Goal: Information Seeking & Learning: Learn about a topic

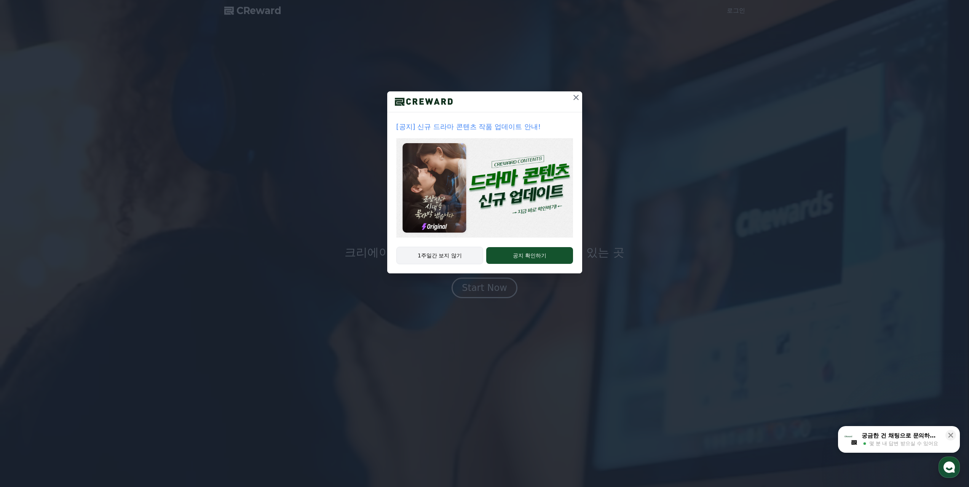
click at [447, 255] on button "1주일간 보지 않기" at bounding box center [439, 256] width 87 height 18
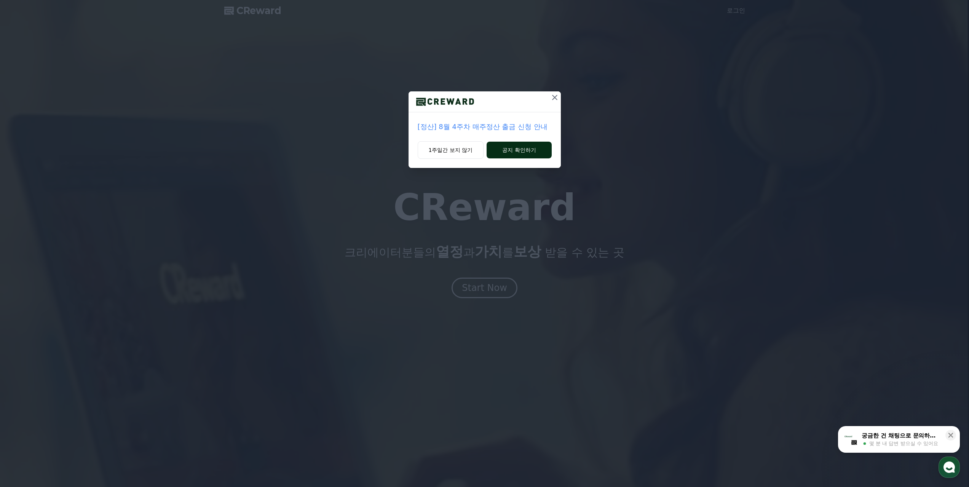
click at [523, 152] on button "공지 확인하기" at bounding box center [519, 150] width 65 height 17
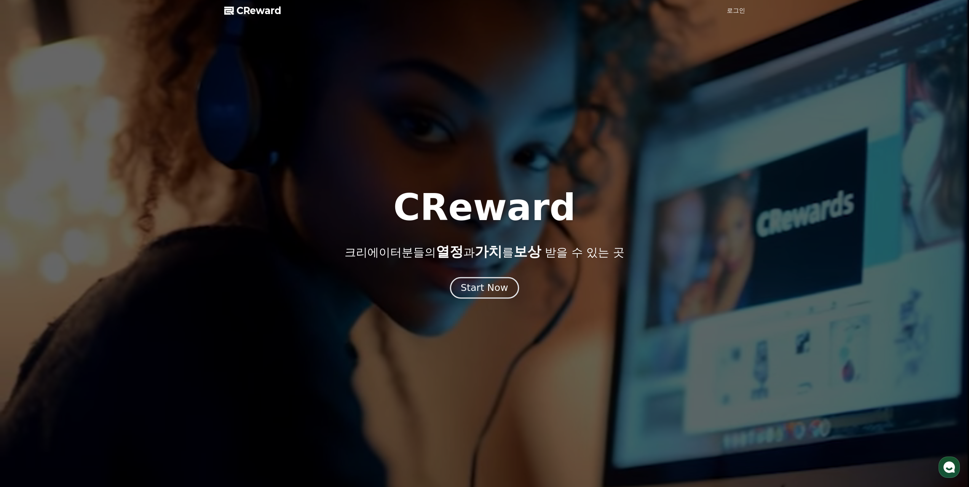
click at [494, 288] on div "Start Now" at bounding box center [484, 287] width 47 height 13
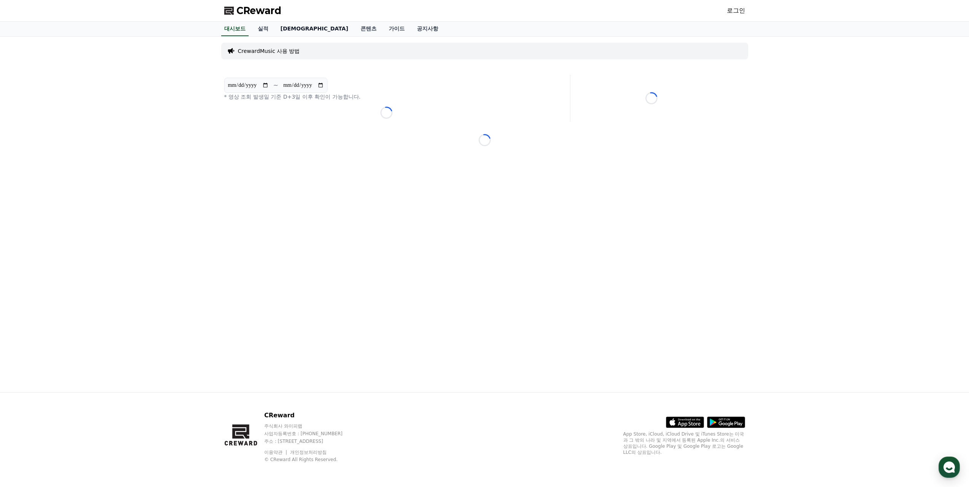
click at [288, 30] on link "음원" at bounding box center [315, 29] width 80 height 14
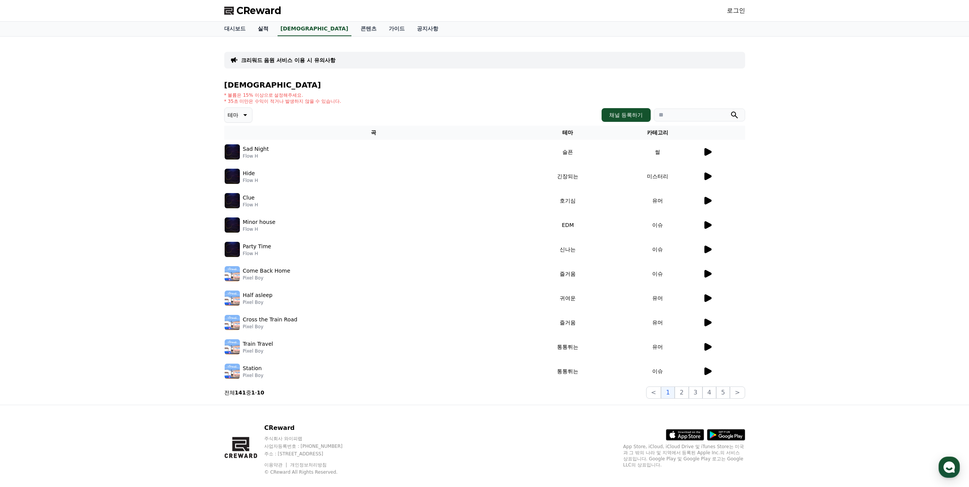
click at [265, 32] on link "실적" at bounding box center [263, 29] width 23 height 14
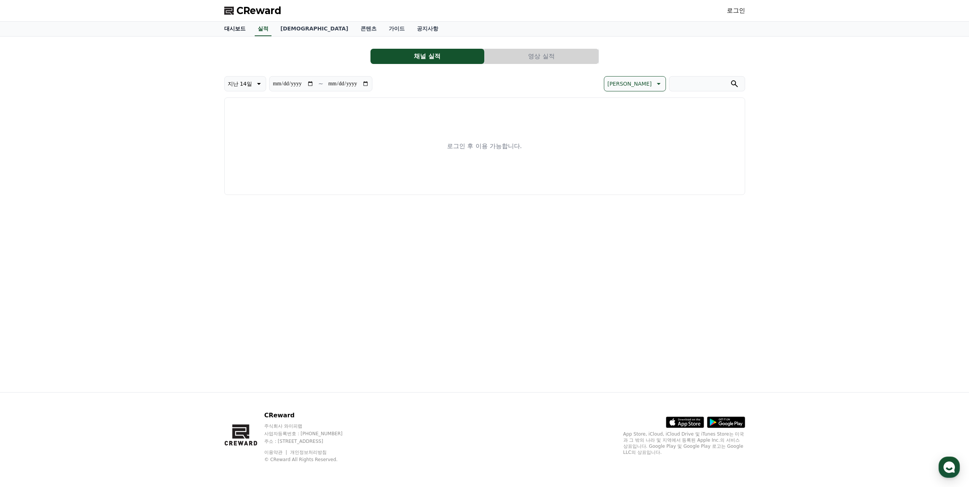
click at [238, 30] on link "대시보드" at bounding box center [235, 29] width 34 height 14
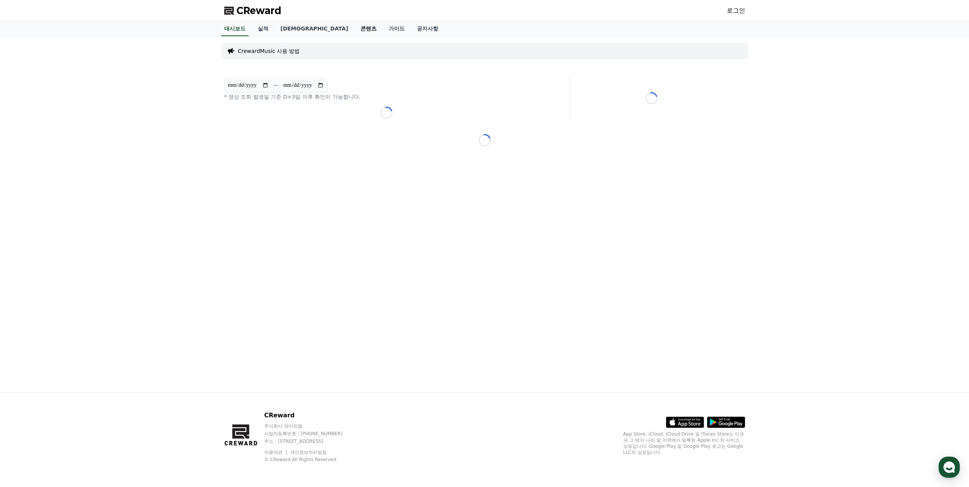
click at [354, 31] on link "콘텐츠" at bounding box center [368, 29] width 28 height 14
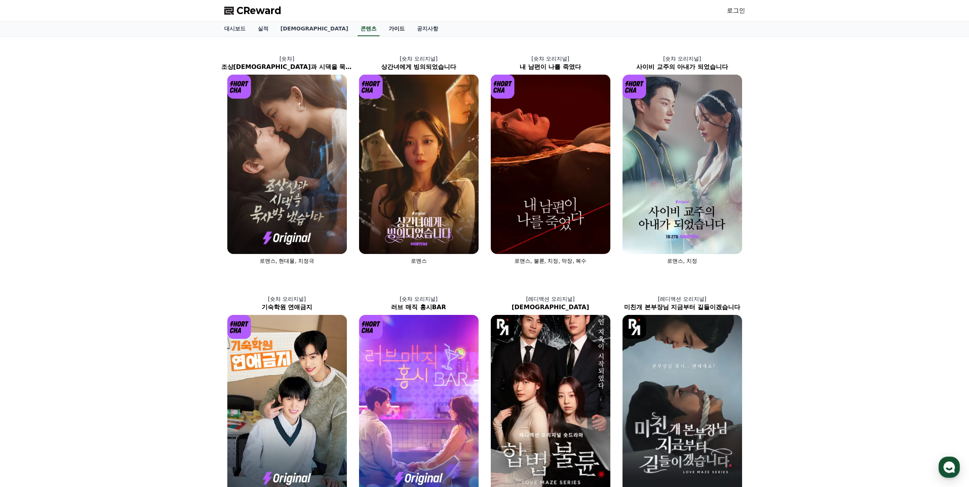
click at [383, 29] on link "가이드" at bounding box center [397, 29] width 28 height 14
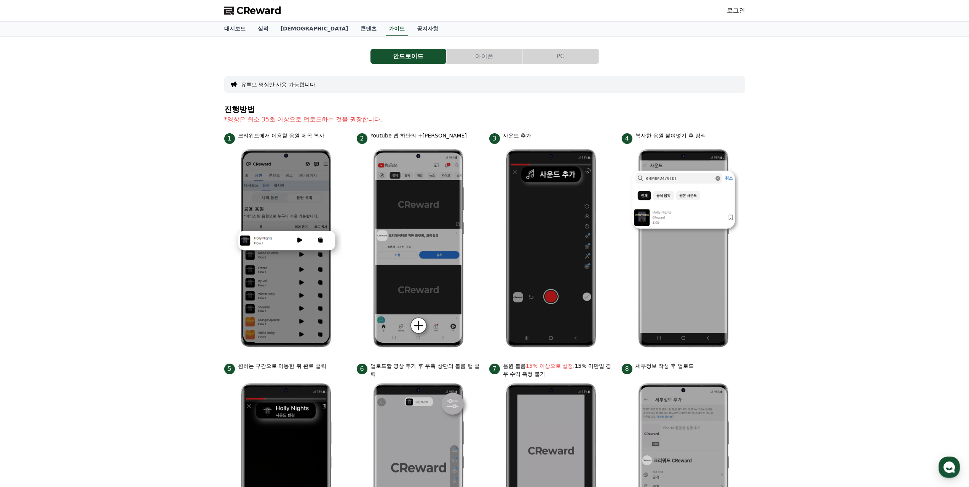
click at [564, 60] on button "PC" at bounding box center [561, 56] width 76 height 15
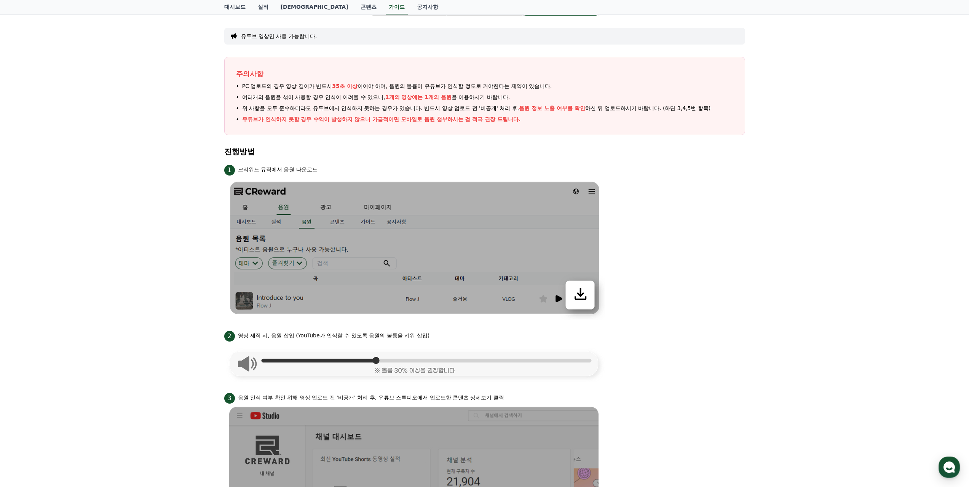
scroll to position [10, 0]
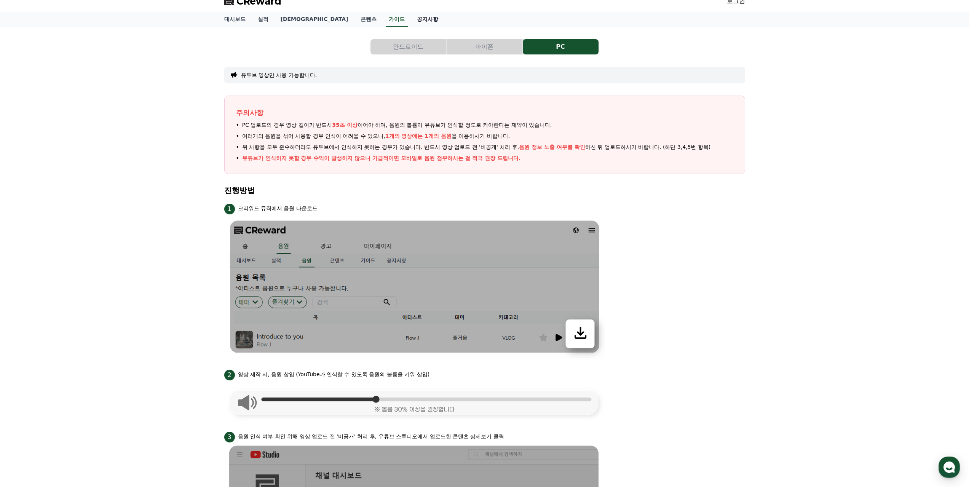
click at [411, 21] on link "공지사항" at bounding box center [428, 19] width 34 height 14
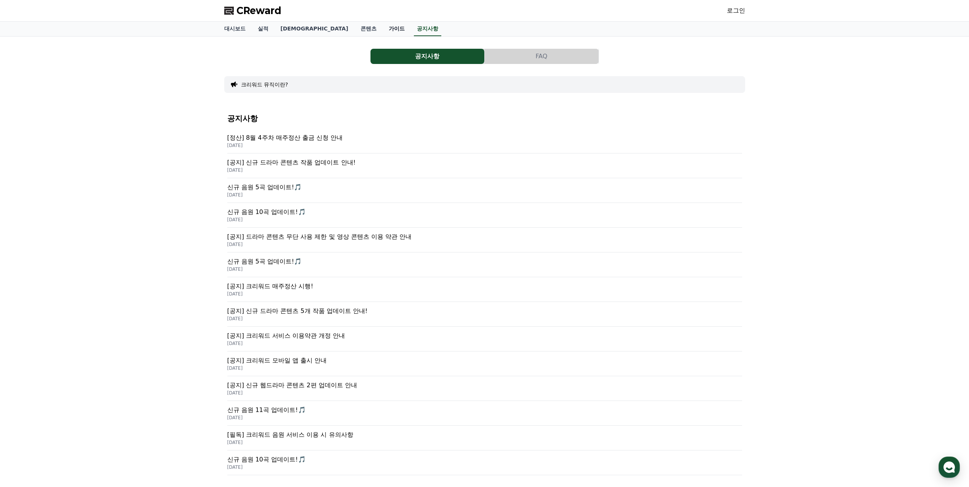
click at [383, 31] on link "가이드" at bounding box center [397, 29] width 28 height 14
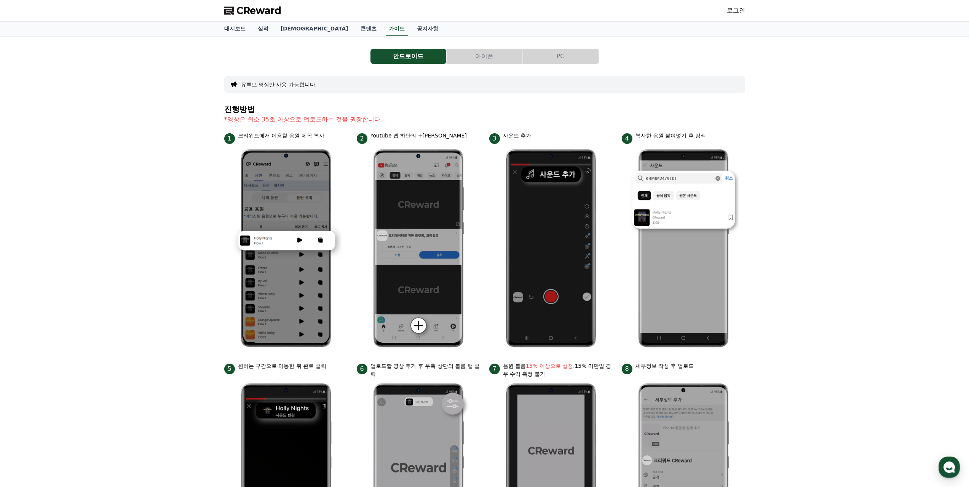
click at [565, 59] on button "PC" at bounding box center [561, 56] width 76 height 15
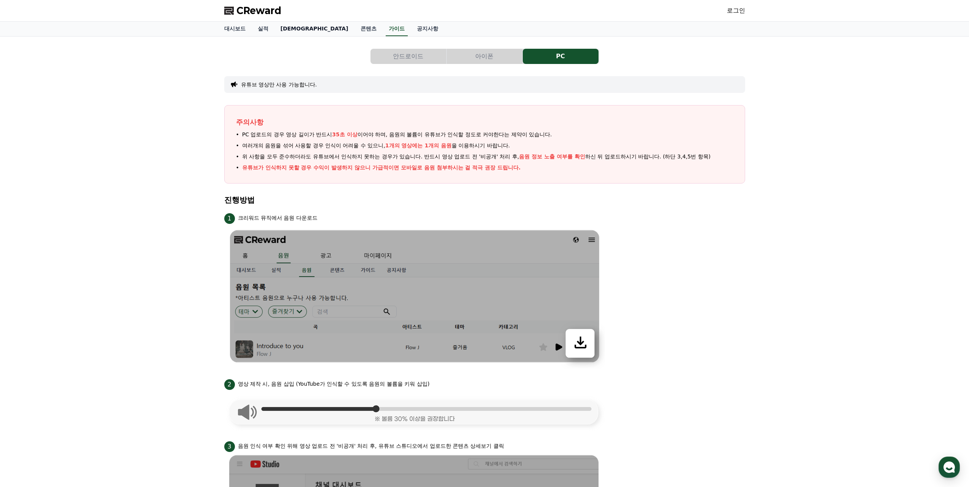
click at [287, 31] on link "음원" at bounding box center [315, 29] width 80 height 14
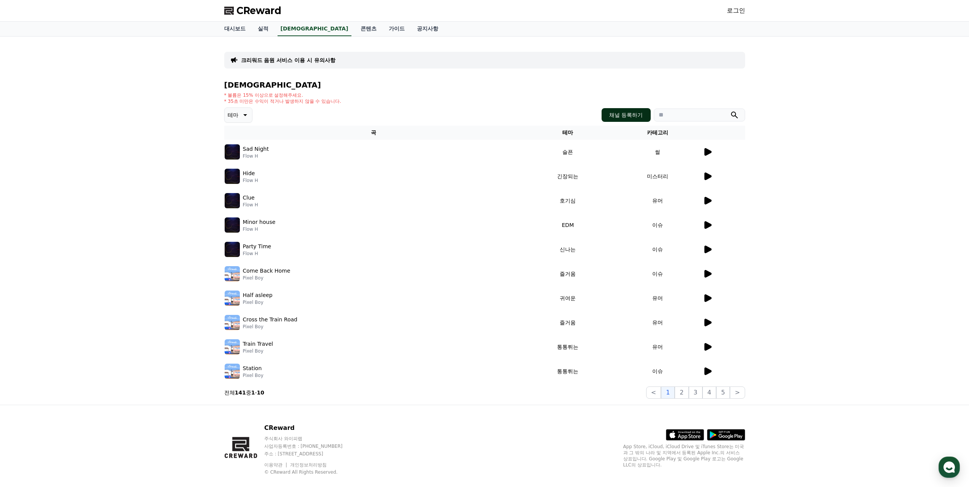
click at [629, 115] on button "채널 등록하기" at bounding box center [626, 115] width 49 height 14
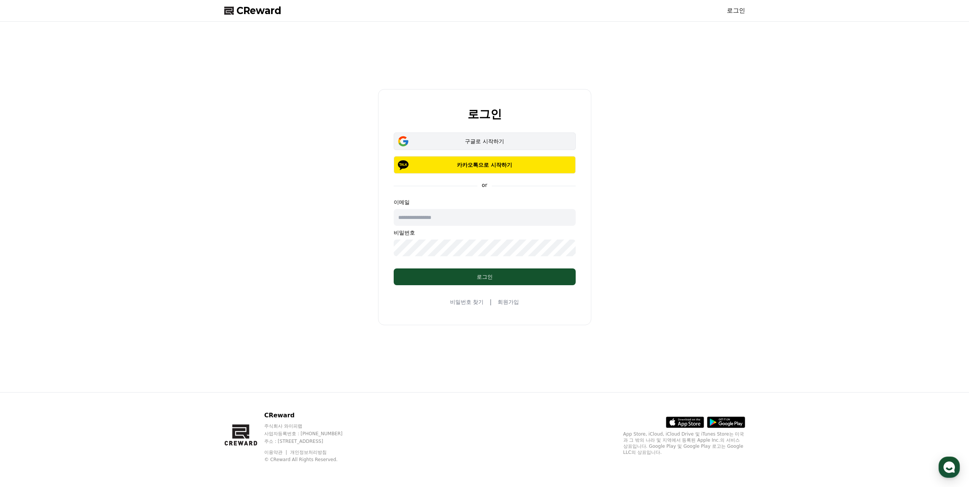
click at [486, 143] on div "구글로 시작하기" at bounding box center [485, 141] width 160 height 8
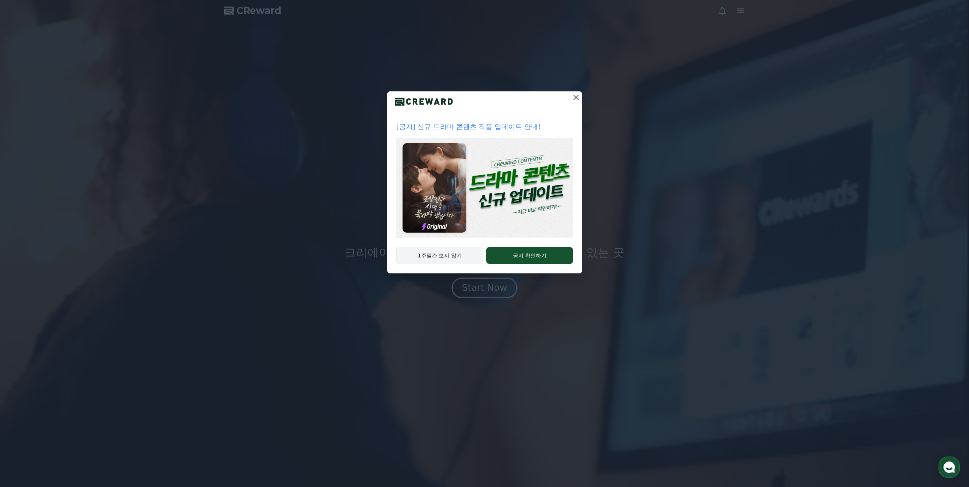
click at [442, 252] on button "1주일간 보지 않기" at bounding box center [439, 256] width 87 height 18
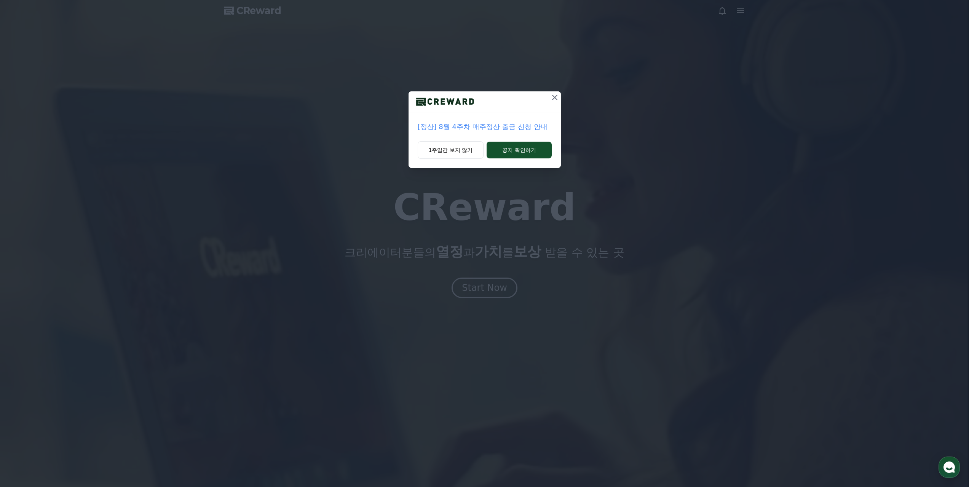
click at [551, 98] on icon at bounding box center [554, 97] width 9 height 9
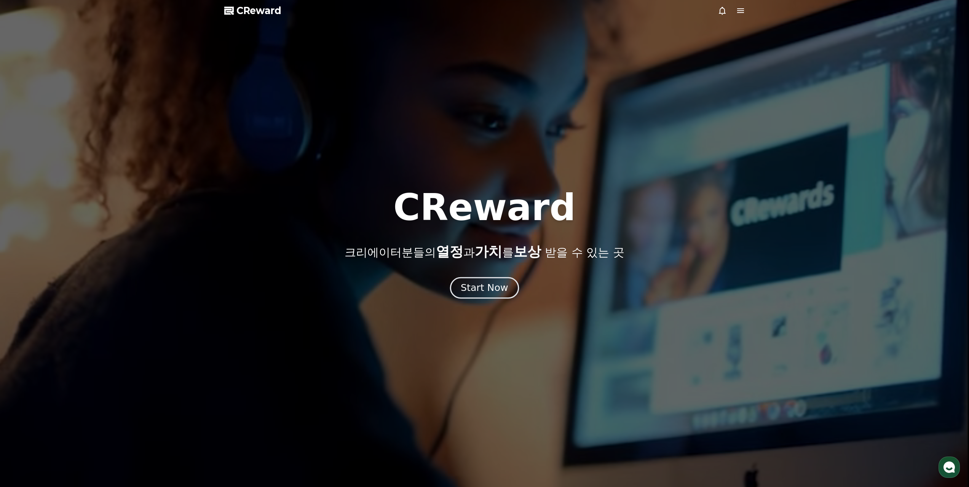
click at [479, 284] on div "Start Now" at bounding box center [484, 287] width 47 height 13
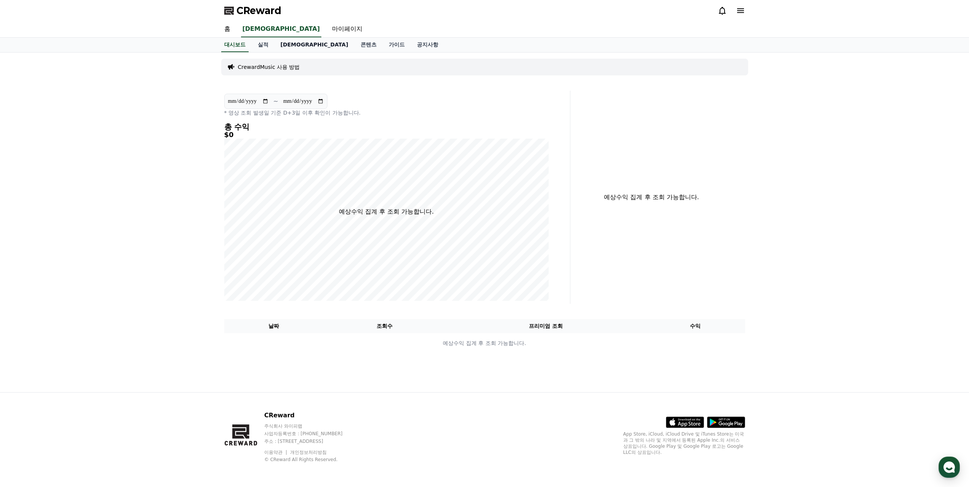
drag, startPoint x: 285, startPoint y: 44, endPoint x: 289, endPoint y: 48, distance: 5.9
click at [285, 44] on link "음원" at bounding box center [315, 45] width 80 height 14
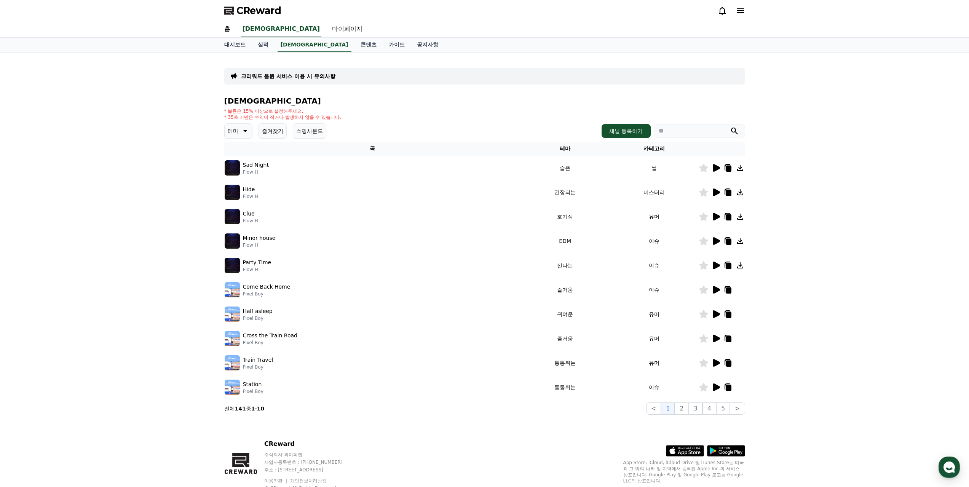
click at [299, 77] on p "크리워드 음원 서비스 이용 시 유의사항" at bounding box center [288, 76] width 94 height 8
click at [411, 45] on link "공지사항" at bounding box center [428, 45] width 34 height 14
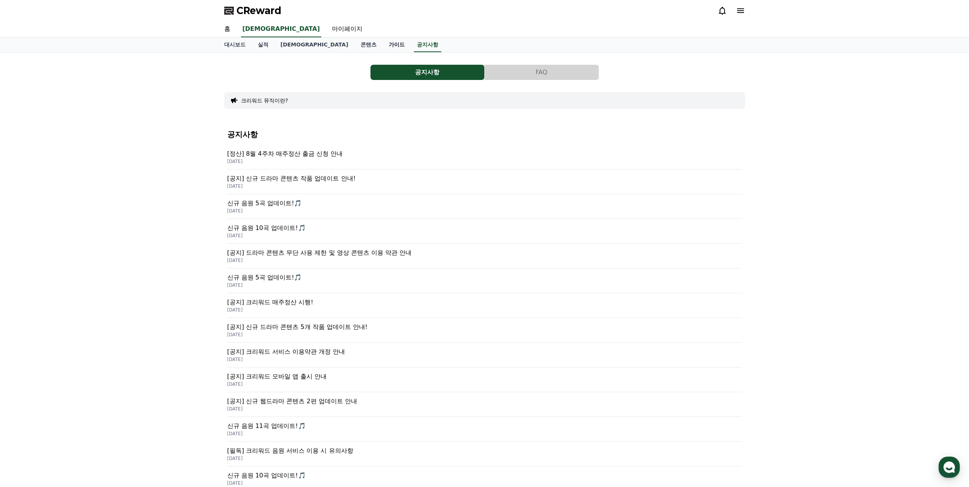
click at [383, 44] on link "가이드" at bounding box center [397, 45] width 28 height 14
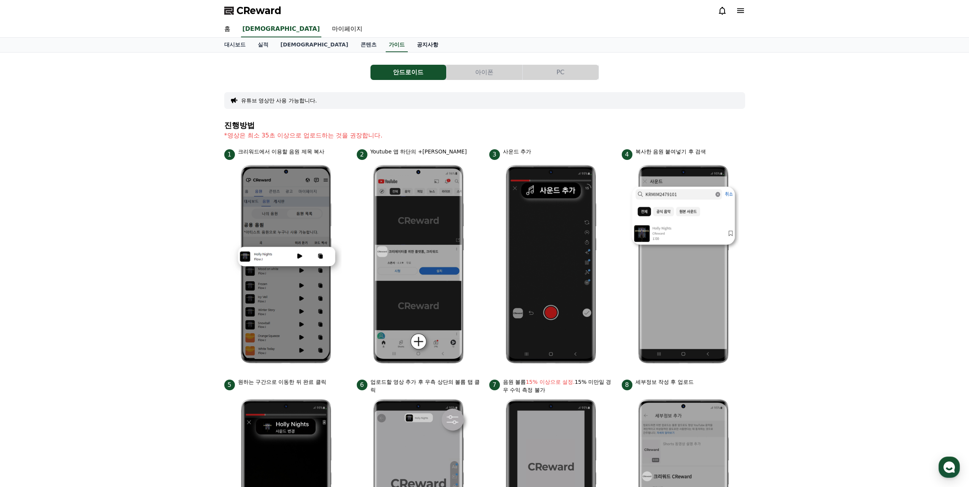
click at [411, 46] on link "공지사항" at bounding box center [428, 45] width 34 height 14
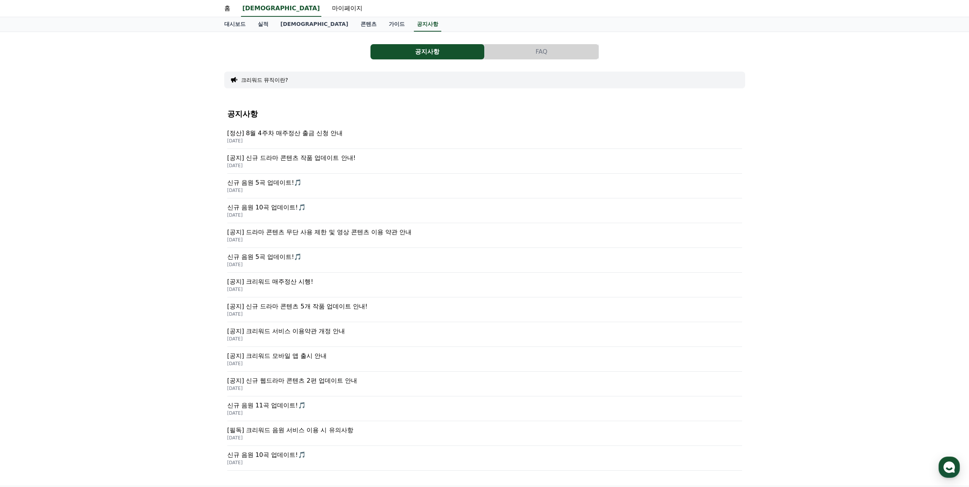
scroll to position [114, 0]
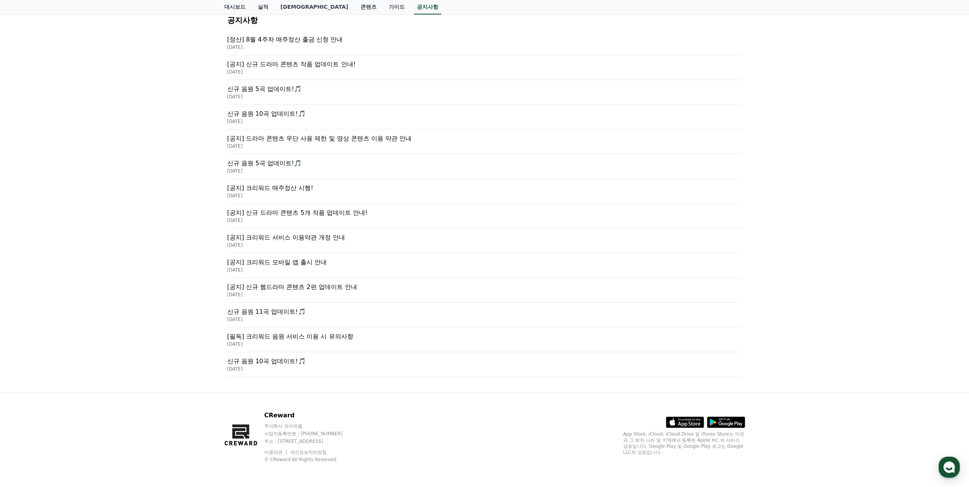
click at [322, 238] on p "[공지] 크리워드 서비스 이용약관 개정 안내" at bounding box center [484, 237] width 515 height 9
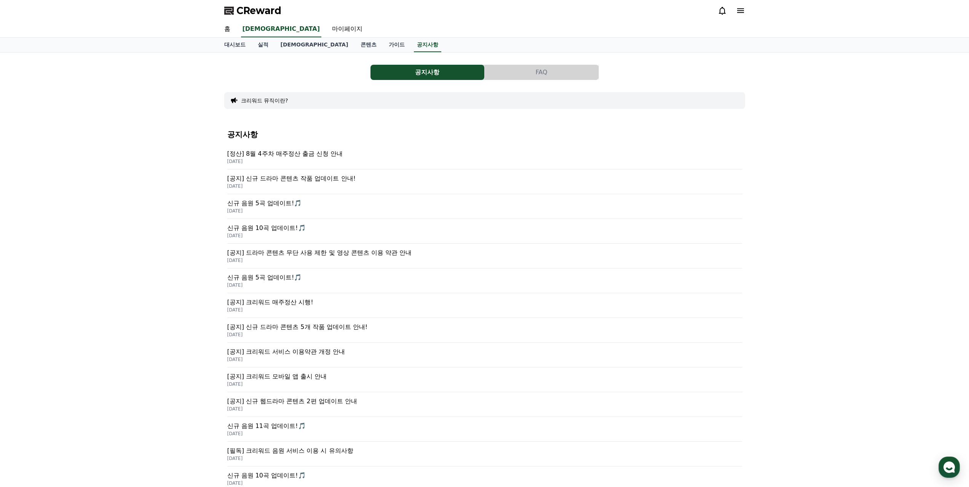
click at [280, 102] on button "크리워드 뮤직이란?" at bounding box center [264, 101] width 47 height 8
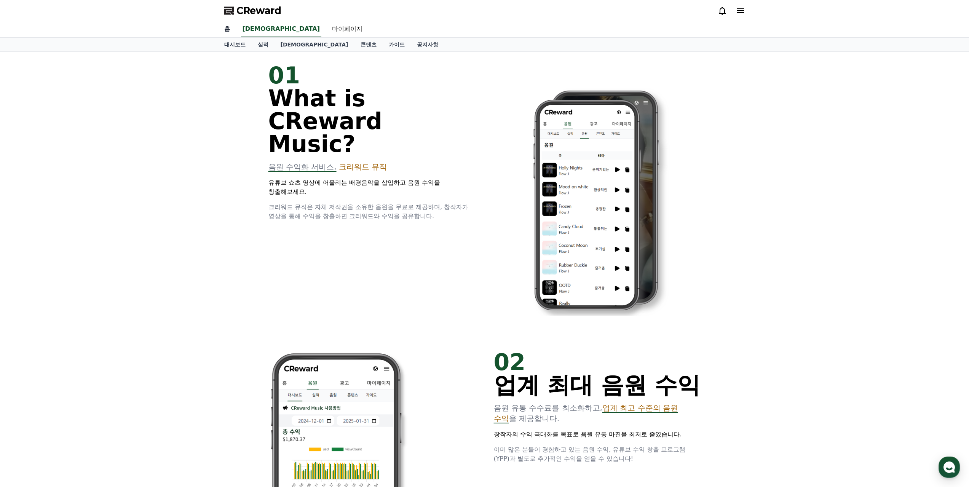
click at [226, 30] on link "홈" at bounding box center [227, 29] width 18 height 16
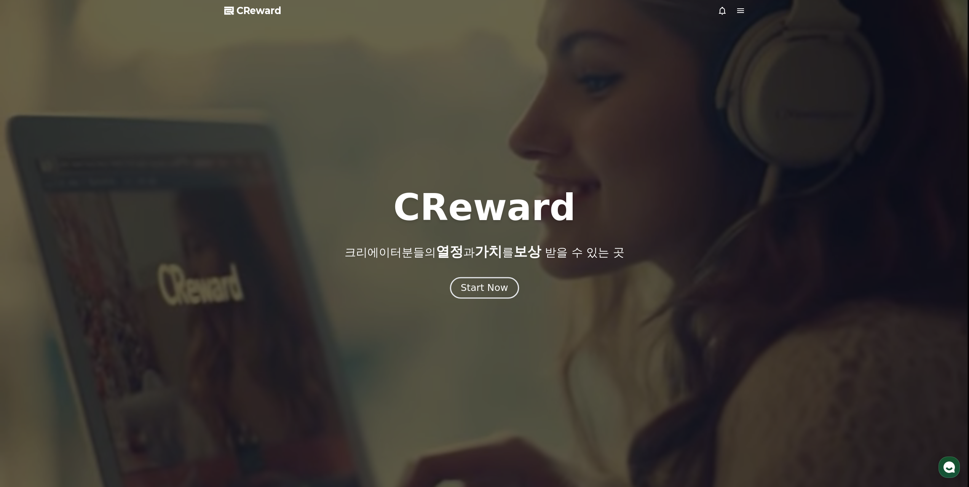
click at [492, 289] on div "Start Now" at bounding box center [484, 287] width 47 height 13
